Goal: Information Seeking & Learning: Learn about a topic

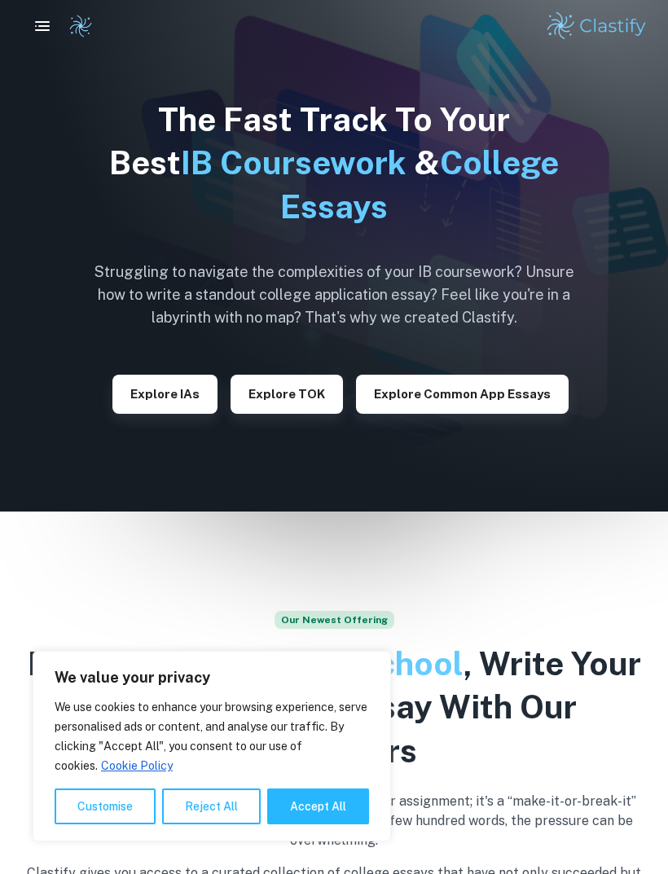
click at [332, 807] on button "Accept All" at bounding box center [318, 807] width 102 height 36
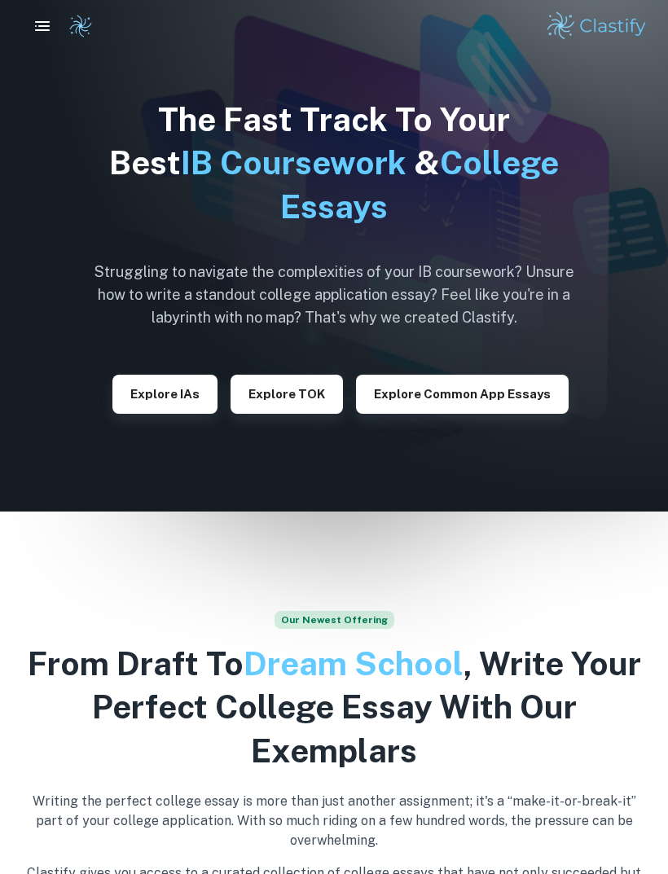
checkbox input "true"
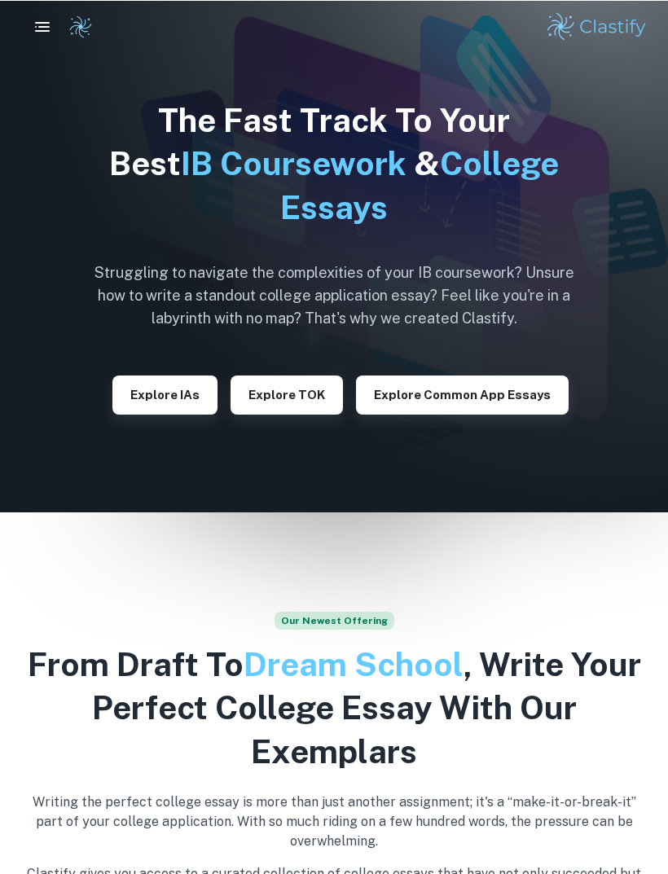
click at [41, 33] on icon "button" at bounding box center [43, 26] width 20 height 20
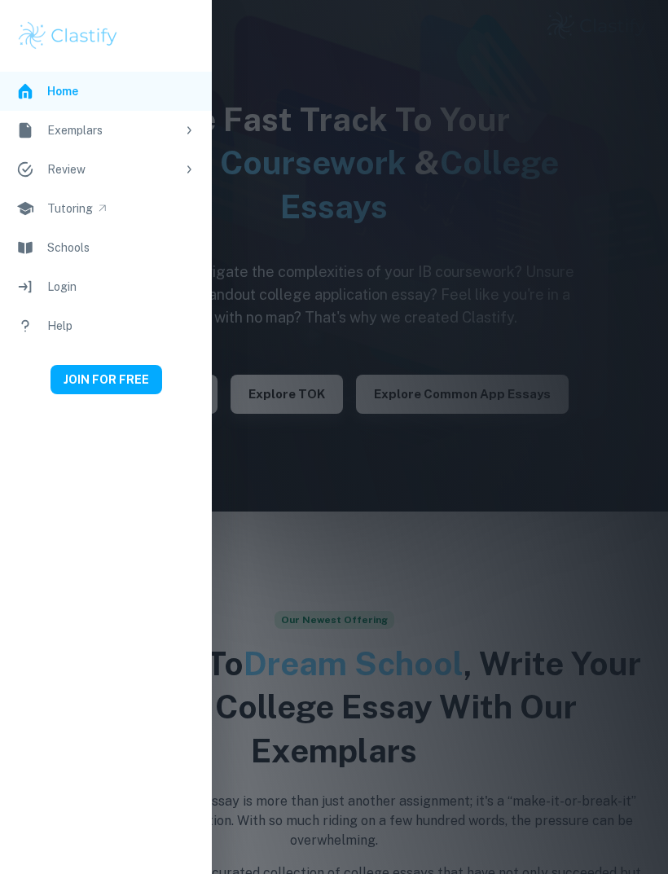
click at [44, 131] on link "Exemplars" at bounding box center [106, 130] width 212 height 39
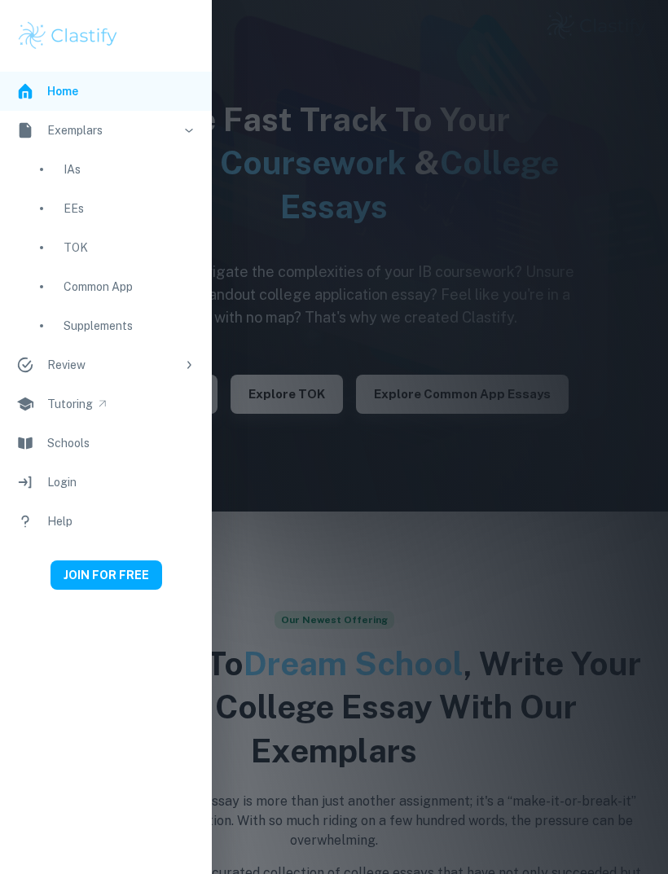
click at [62, 211] on link "EEs" at bounding box center [106, 208] width 212 height 39
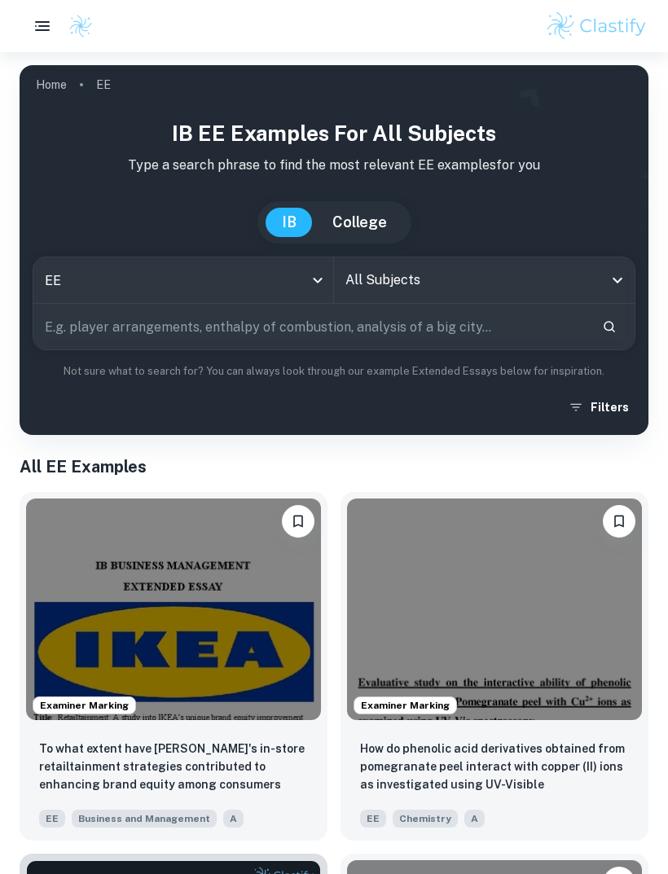
click at [386, 290] on input "All Subjects" at bounding box center [472, 280] width 262 height 31
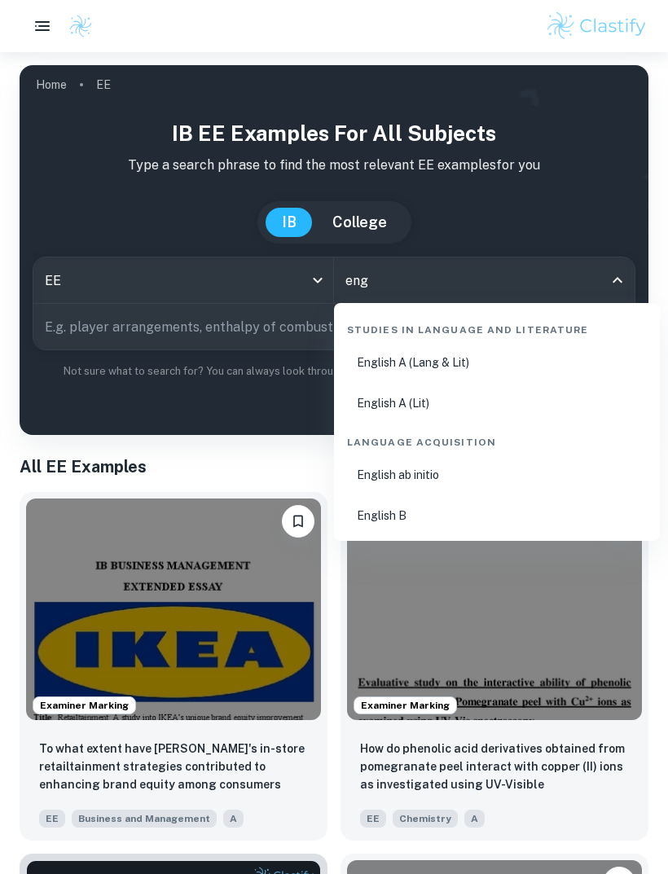
click at [481, 521] on li "English B" at bounding box center [497, 515] width 313 height 37
type input "English B"
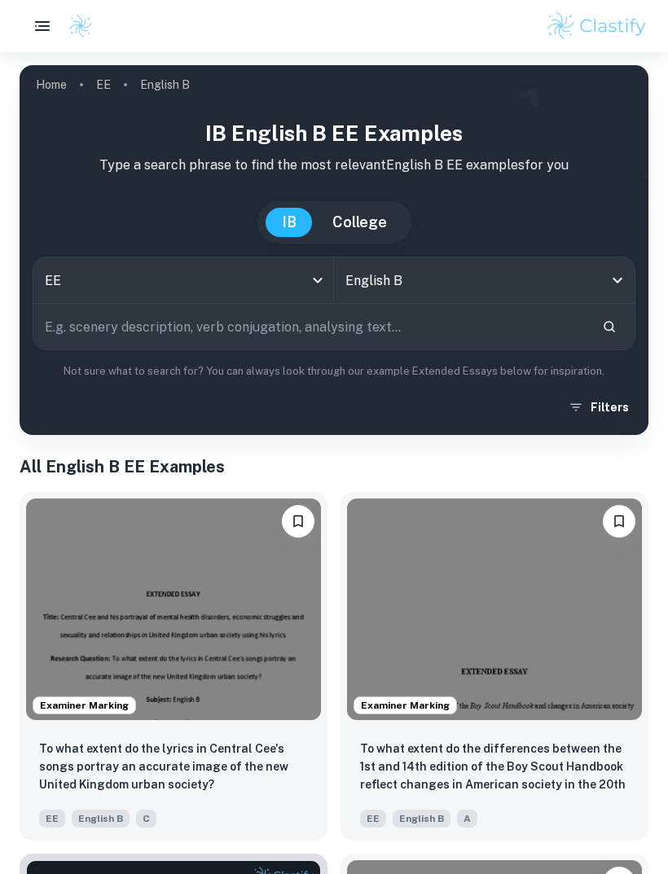
click at [618, 415] on button "Filters" at bounding box center [600, 407] width 71 height 29
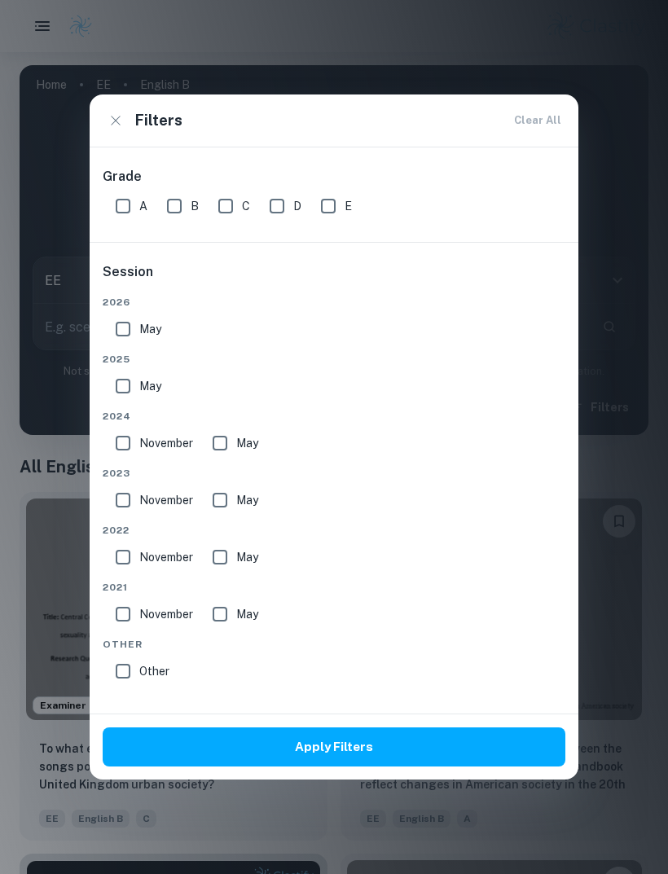
click at [116, 200] on input "A" at bounding box center [123, 206] width 33 height 33
checkbox input "true"
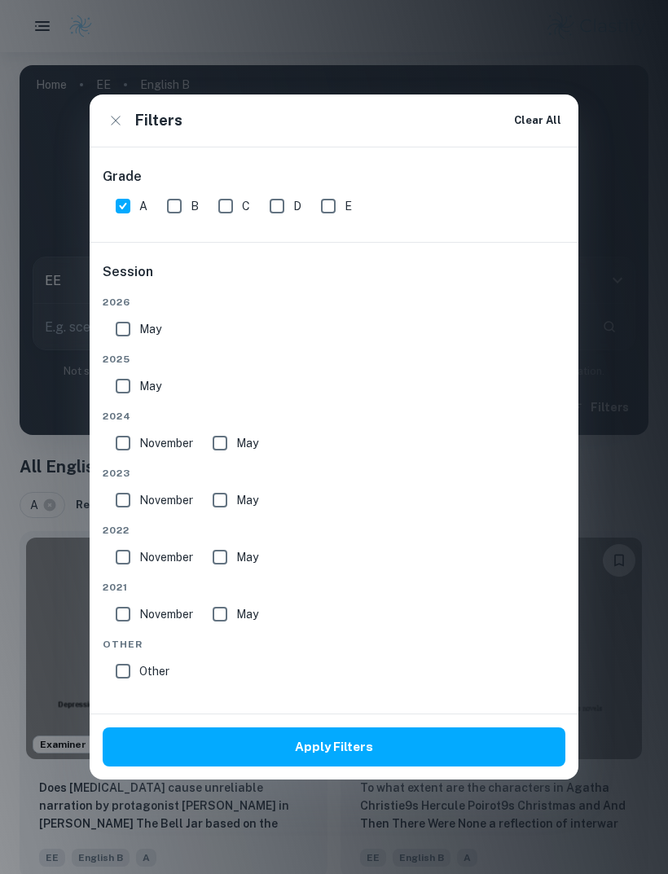
click at [310, 749] on button "Apply Filters" at bounding box center [334, 746] width 463 height 39
